Goal: Transaction & Acquisition: Register for event/course

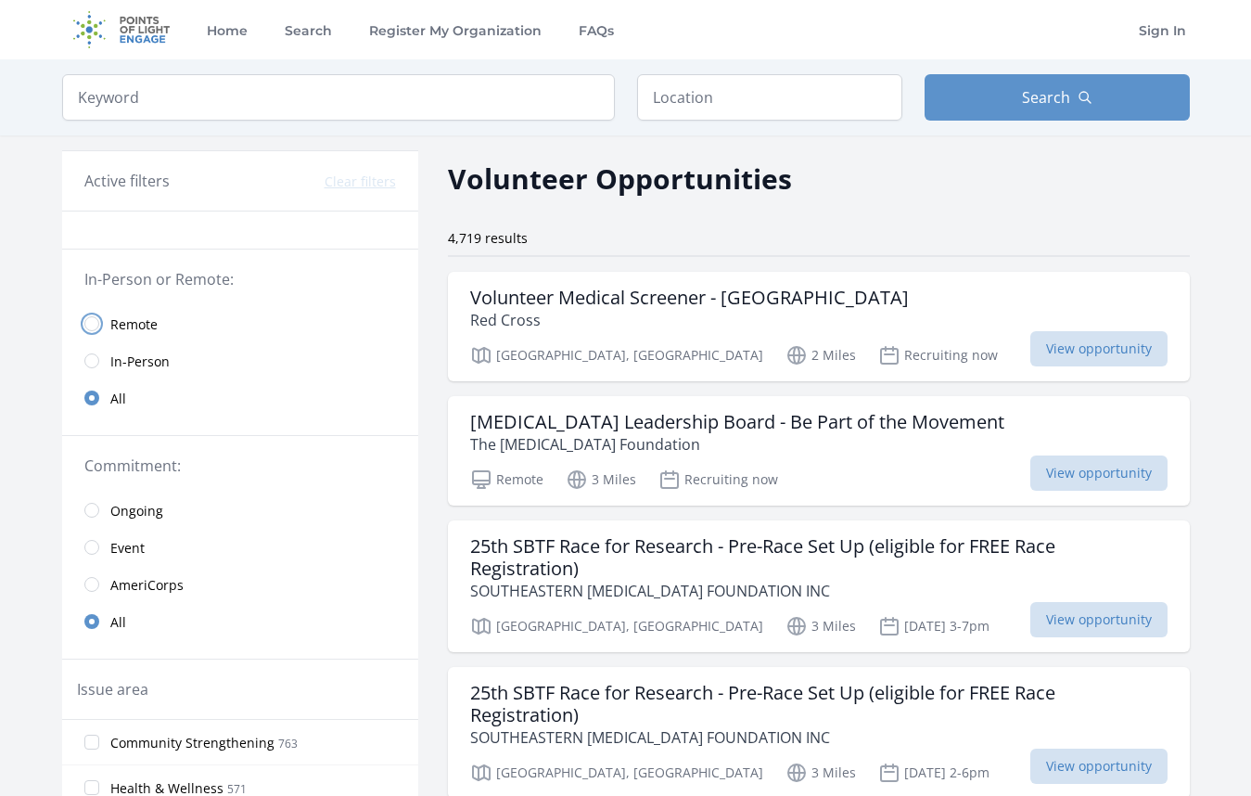
click at [94, 321] on input "radio" at bounding box center [91, 323] width 15 height 15
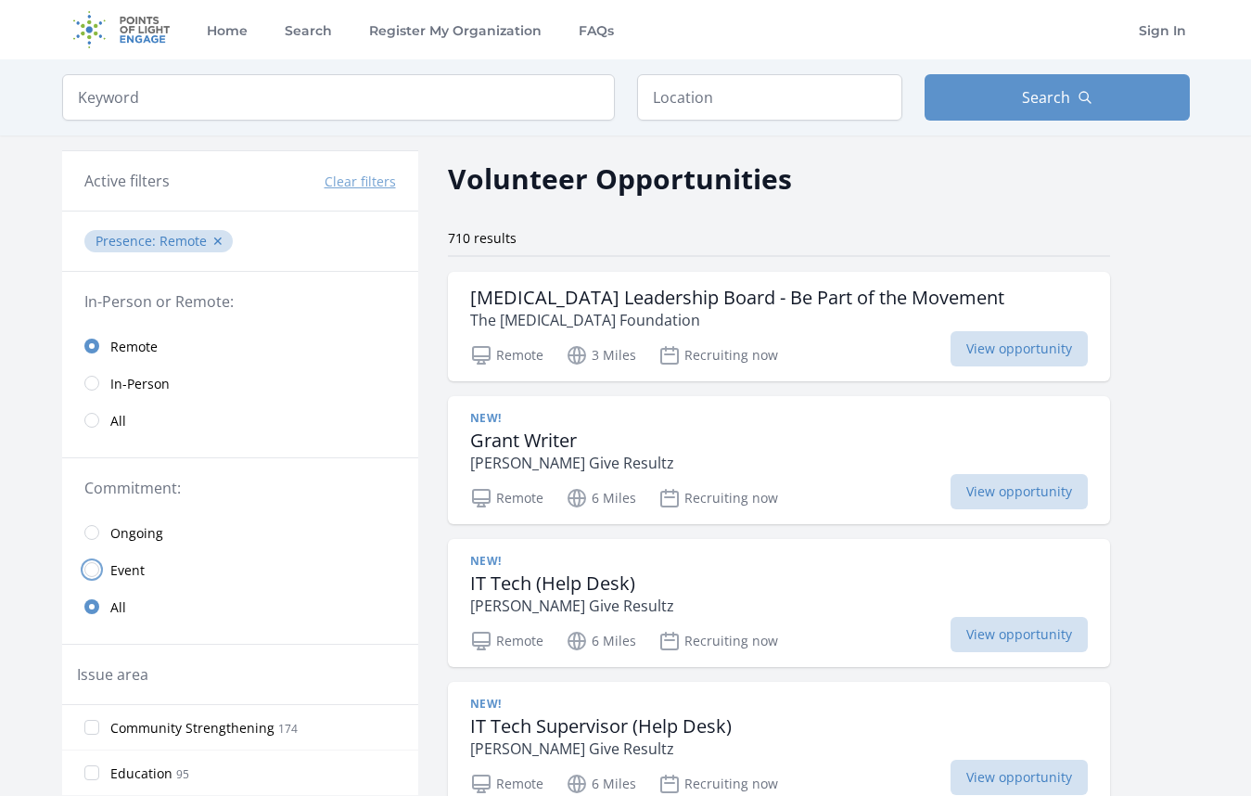
click at [86, 568] on input "radio" at bounding box center [91, 569] width 15 height 15
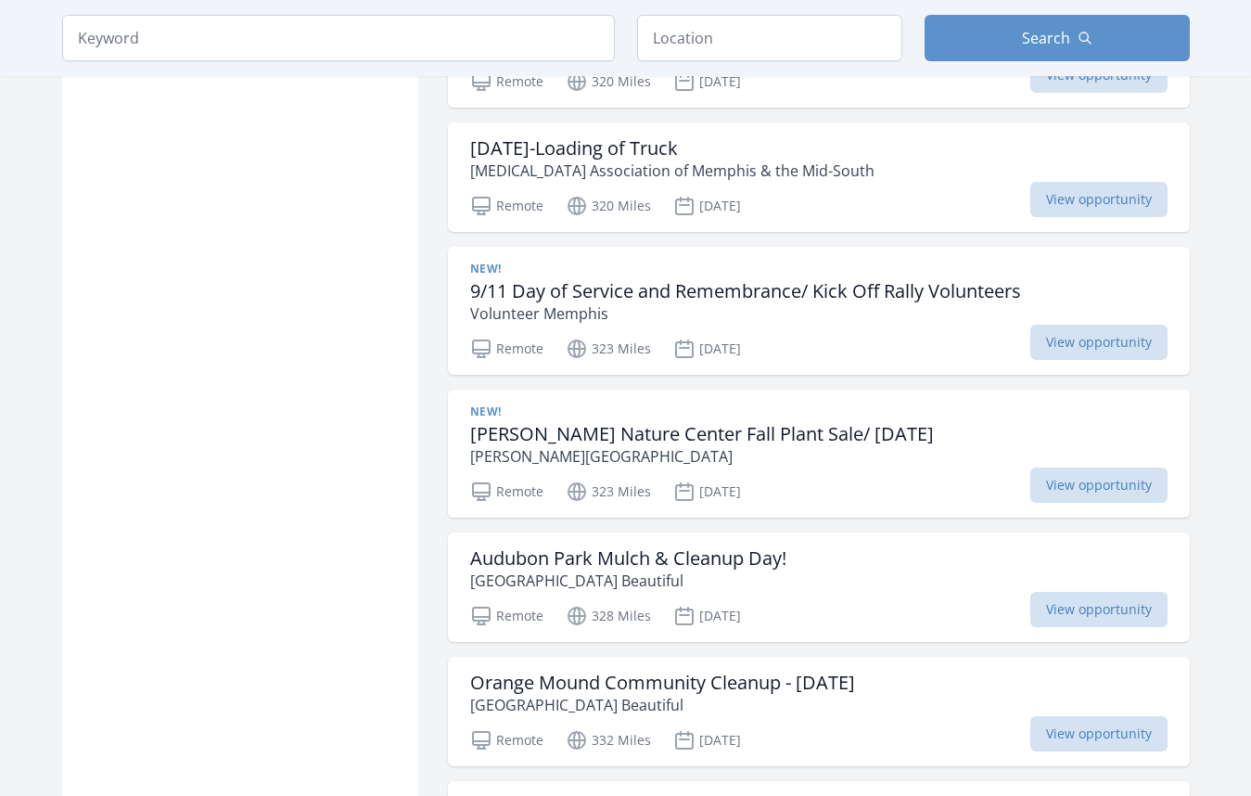
scroll to position [1329, 0]
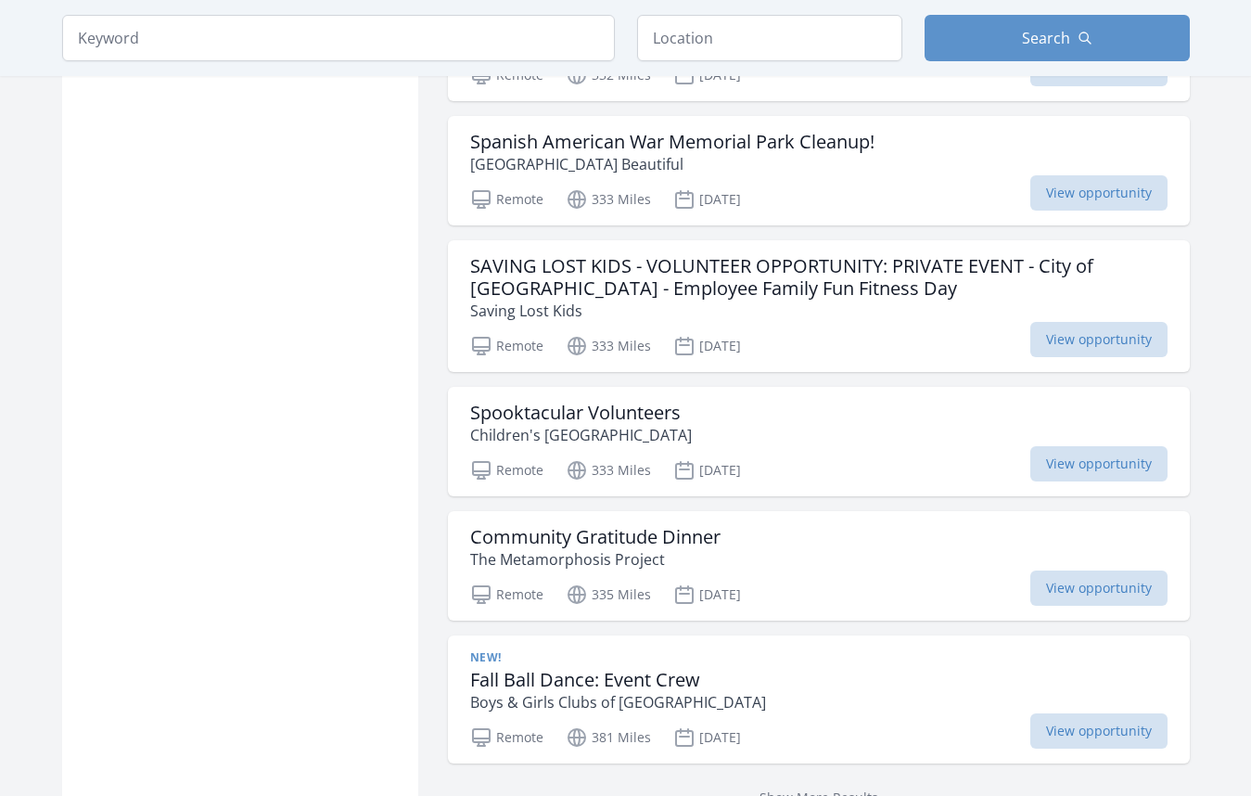
scroll to position [2114, 0]
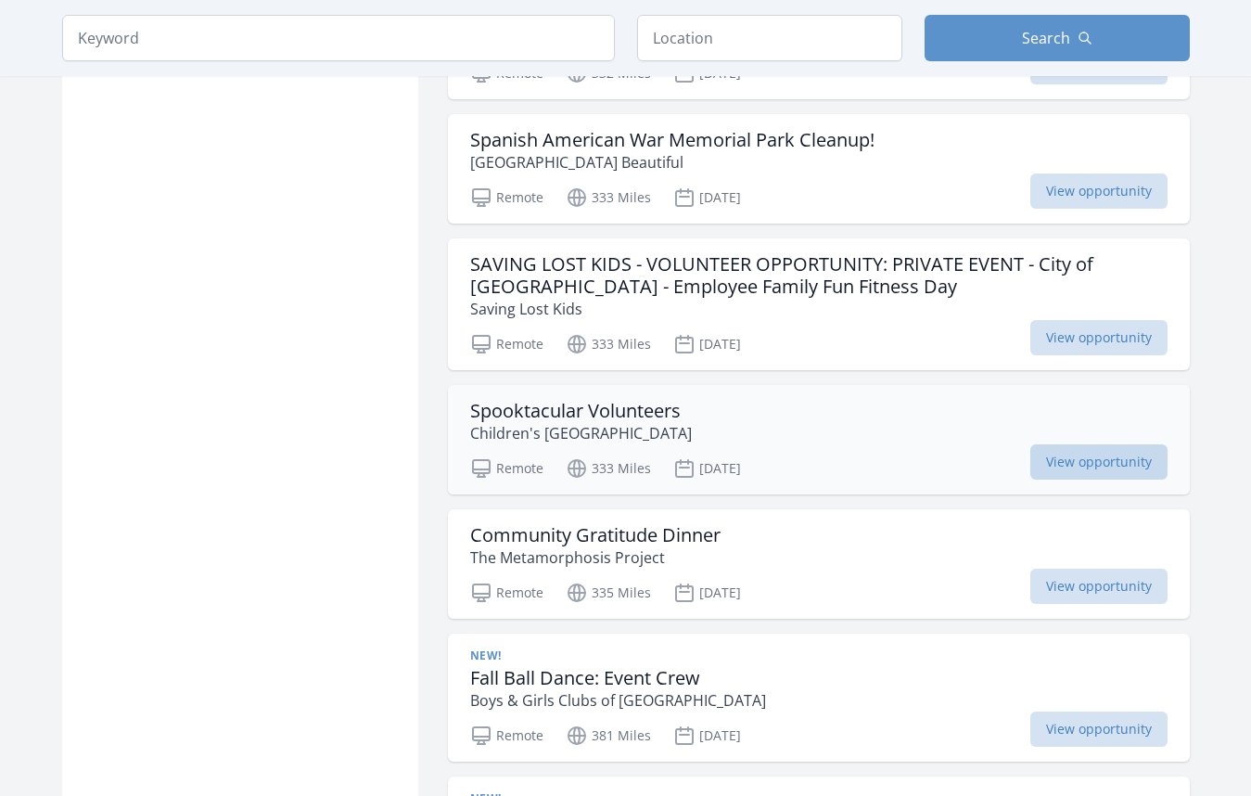
click at [1075, 464] on span "View opportunity" at bounding box center [1098, 461] width 137 height 35
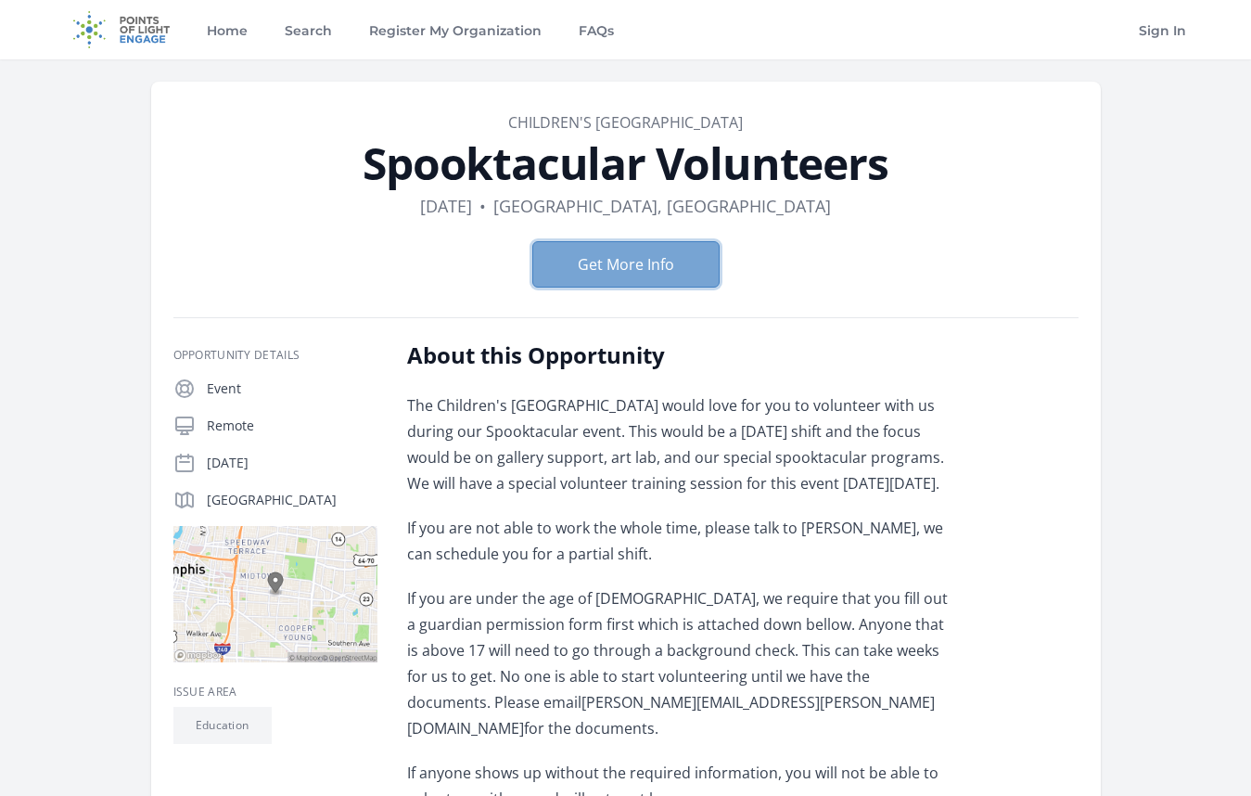
click at [588, 264] on button "Get More Info" at bounding box center [625, 264] width 187 height 46
